Goal: Task Accomplishment & Management: Use online tool/utility

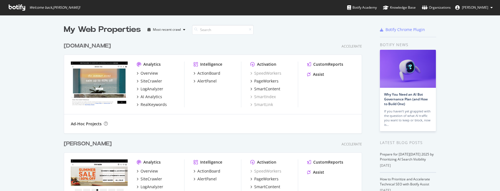
scroll to position [191, 500]
click at [37, 82] on div "My Web Properties Most recent crawl [DOMAIN_NAME] Accelerate Analytics Overview…" at bounding box center [250, 146] width 500 height 262
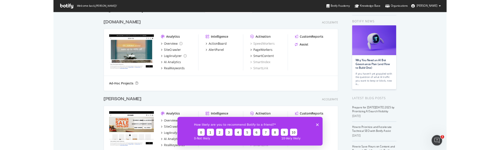
scroll to position [18, 0]
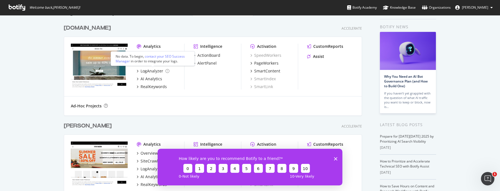
click at [150, 53] on div "No data. To begin, contact your SEO Success Manager in order to integrate your …" at bounding box center [153, 58] width 84 height 15
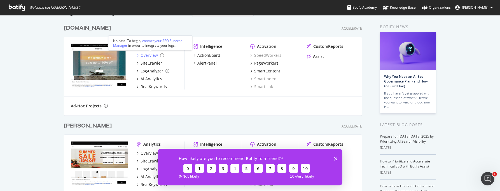
click at [147, 57] on div "Overview" at bounding box center [148, 56] width 17 height 6
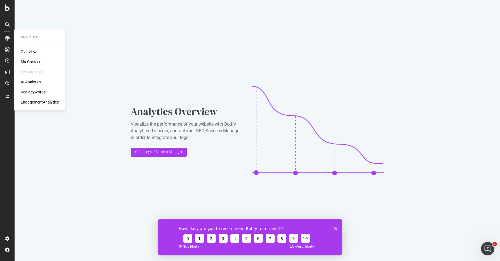
click at [25, 49] on div "Overview" at bounding box center [29, 52] width 16 height 6
click at [33, 52] on div "Overview" at bounding box center [29, 52] width 16 height 6
click at [26, 51] on div "Overview" at bounding box center [29, 52] width 16 height 6
click at [32, 61] on div "SiteCrawler" at bounding box center [31, 62] width 20 height 6
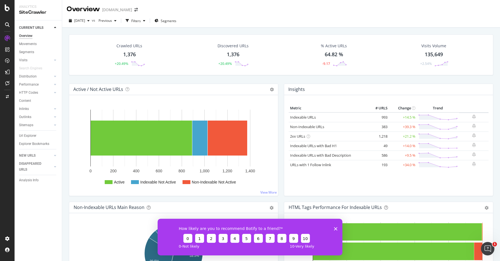
click at [96, 82] on div "Crawled URLs 1,376 +20.49% Discovered URLs 1,376 +20.49% % Active URLs 64.82 % …" at bounding box center [281, 58] width 430 height 49
click at [25, 61] on div "ActionBoard" at bounding box center [32, 63] width 22 height 6
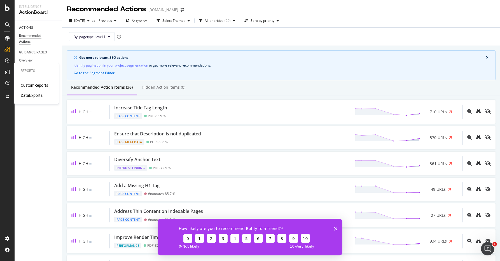
click at [22, 82] on div "Reports CustomReports DataExports" at bounding box center [36, 83] width 40 height 39
click at [24, 84] on div "CustomReports" at bounding box center [34, 86] width 27 height 6
